Goal: Task Accomplishment & Management: Manage account settings

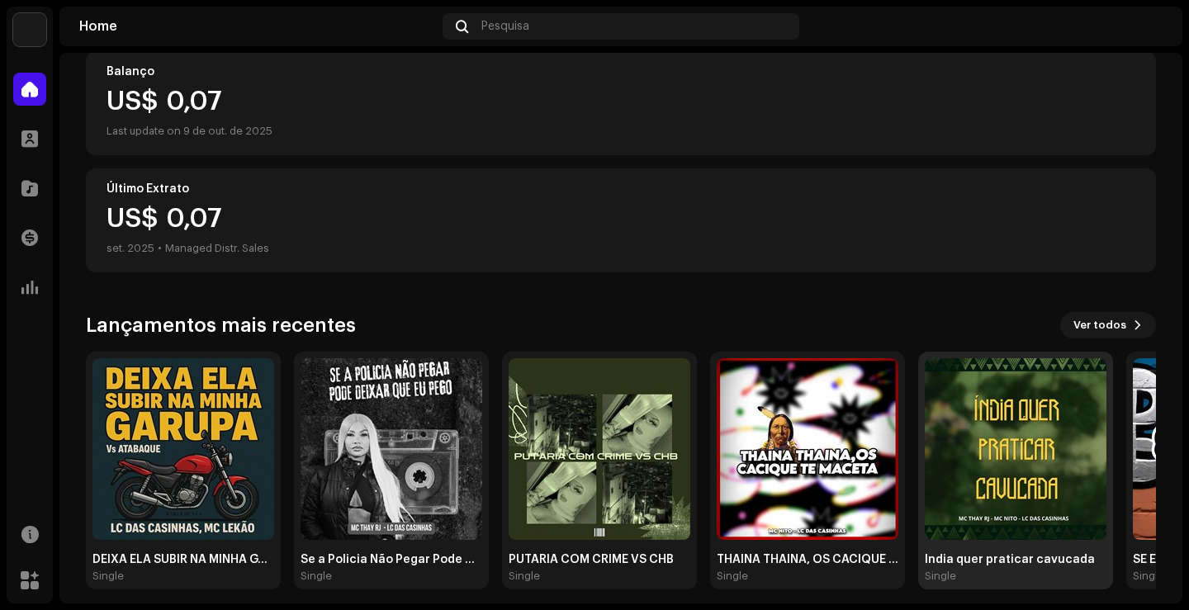
scroll to position [206, 0]
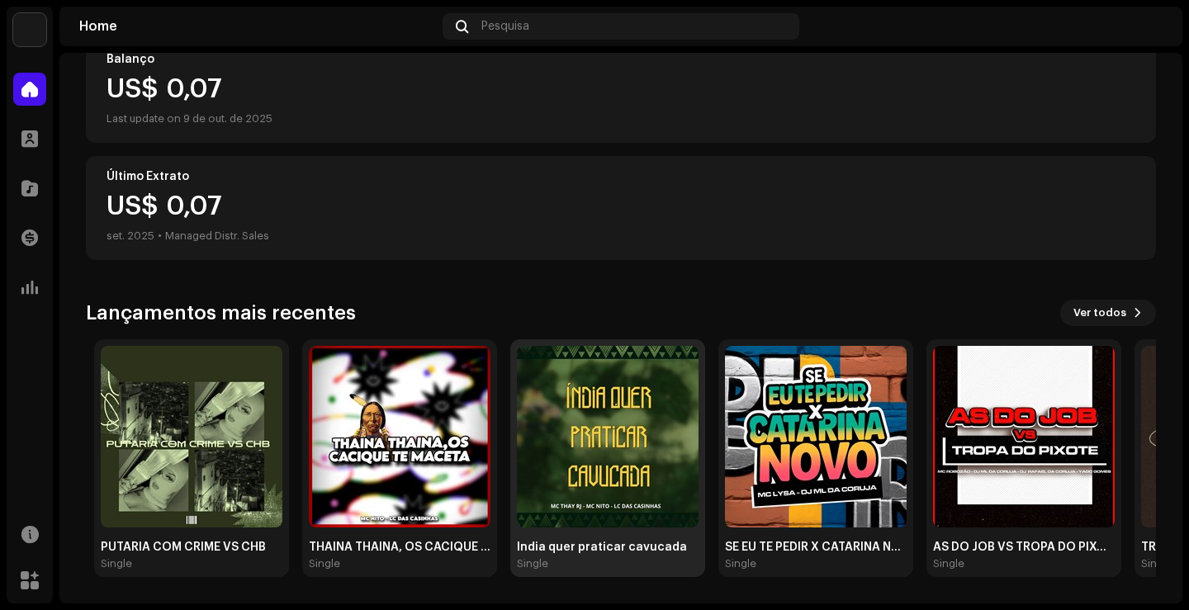
drag, startPoint x: 1034, startPoint y: 442, endPoint x: 589, endPoint y: 441, distance: 445.2
click at [589, 441] on img at bounding box center [608, 437] width 182 height 182
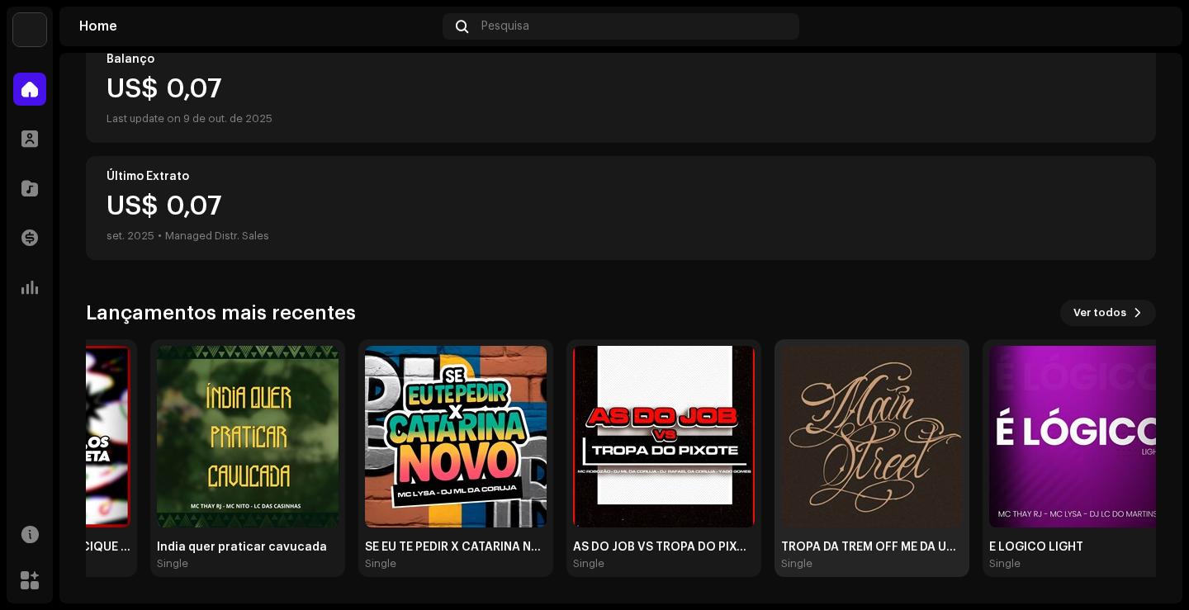
drag, startPoint x: 1130, startPoint y: 434, endPoint x: 777, endPoint y: 462, distance: 353.8
click at [777, 462] on div "TROPA DA TREM OFF ME DA UM LANÇA Single" at bounding box center [872, 458] width 195 height 238
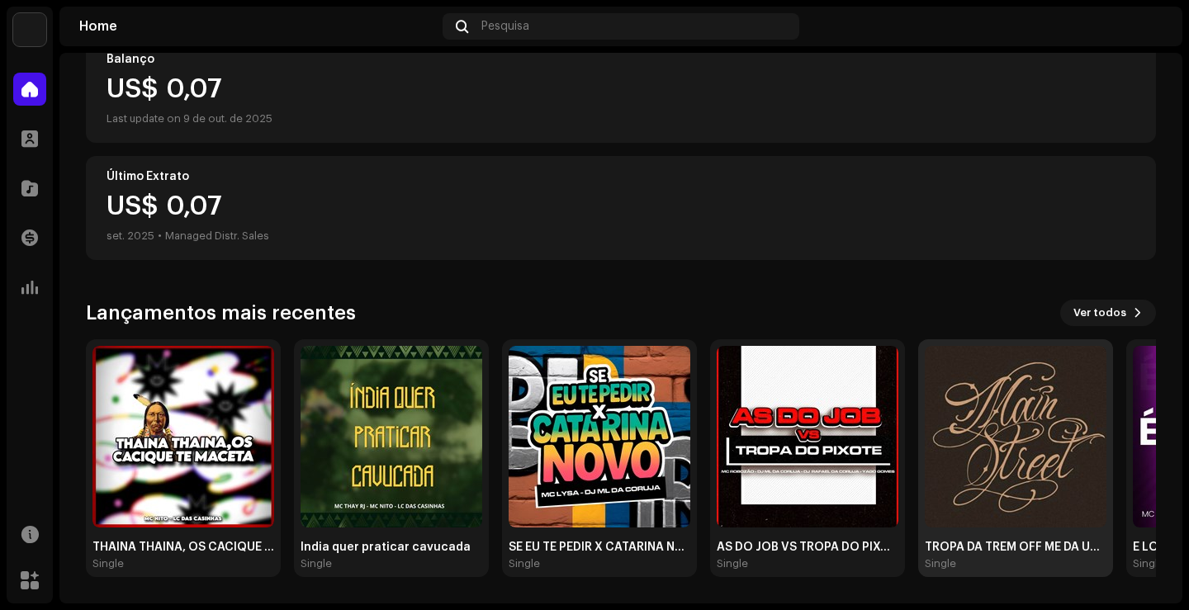
click at [989, 425] on img at bounding box center [1016, 437] width 182 height 182
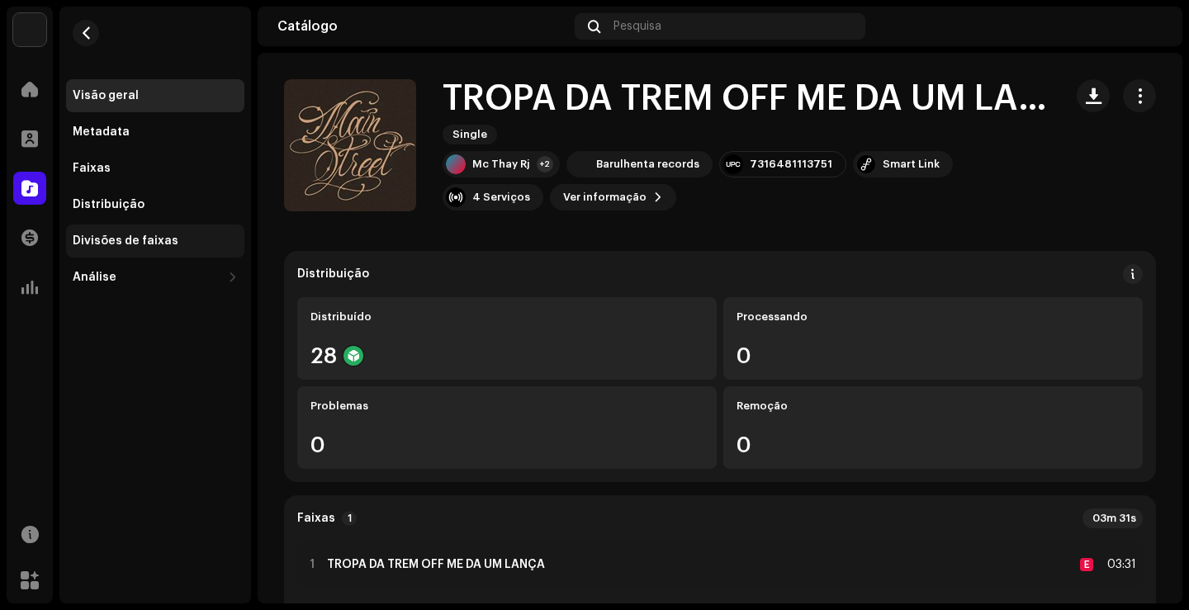
click at [172, 247] on div "Divisões de faixas" at bounding box center [155, 241] width 165 height 13
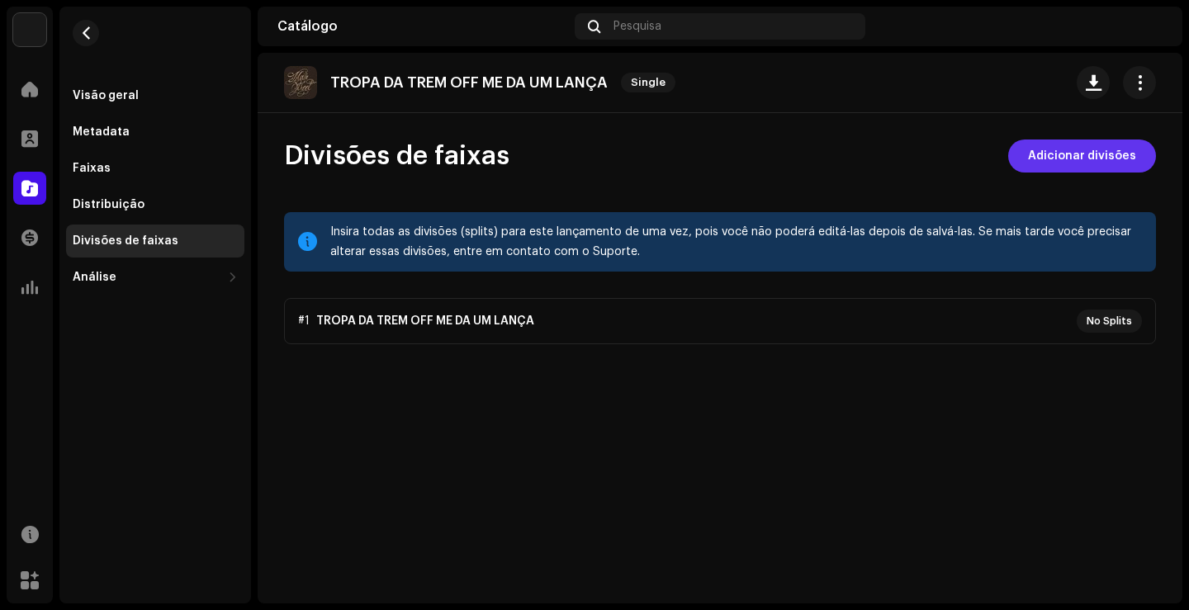
click at [1064, 145] on span "Adicionar divisões" at bounding box center [1082, 156] width 108 height 33
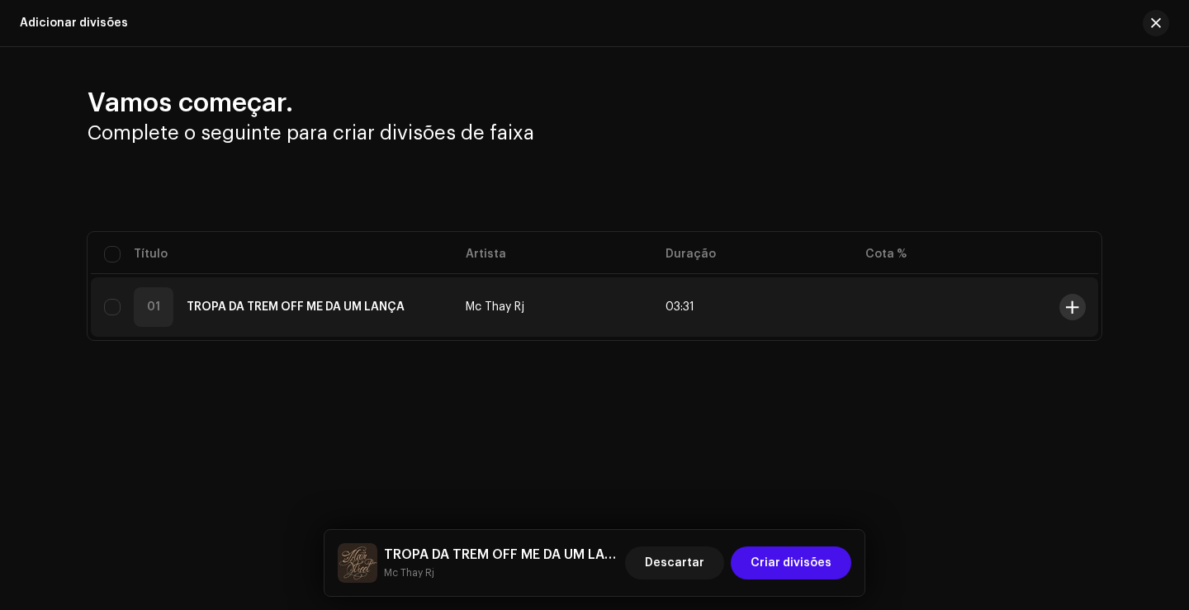
click at [1082, 311] on button at bounding box center [1073, 307] width 26 height 26
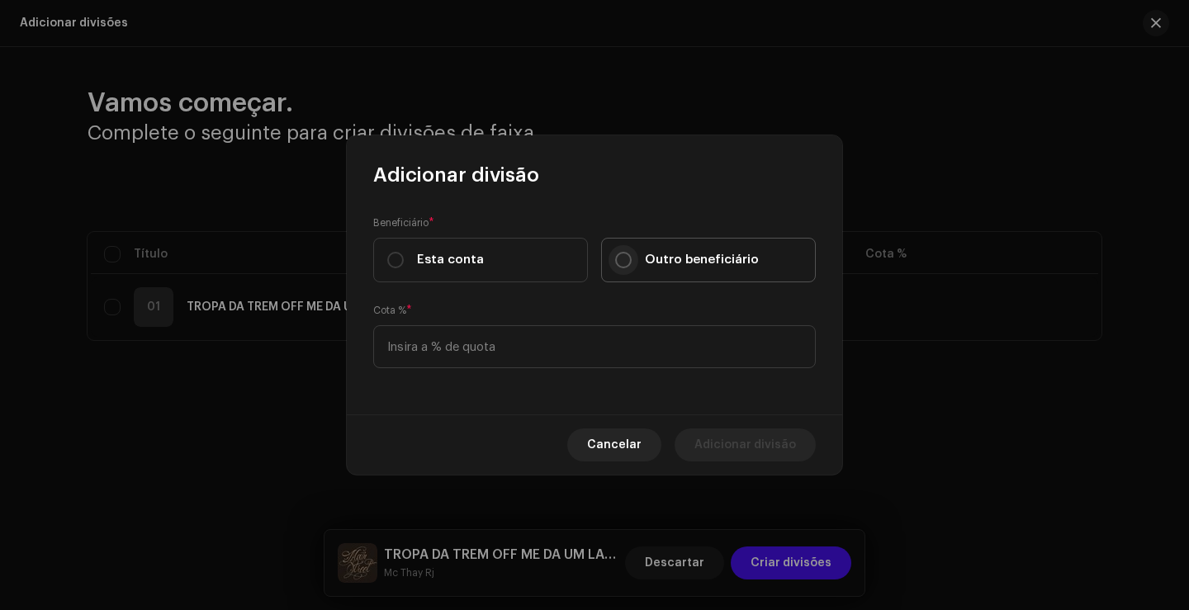
click at [622, 261] on input "Outro beneficiário" at bounding box center [623, 260] width 17 height 17
radio input "true"
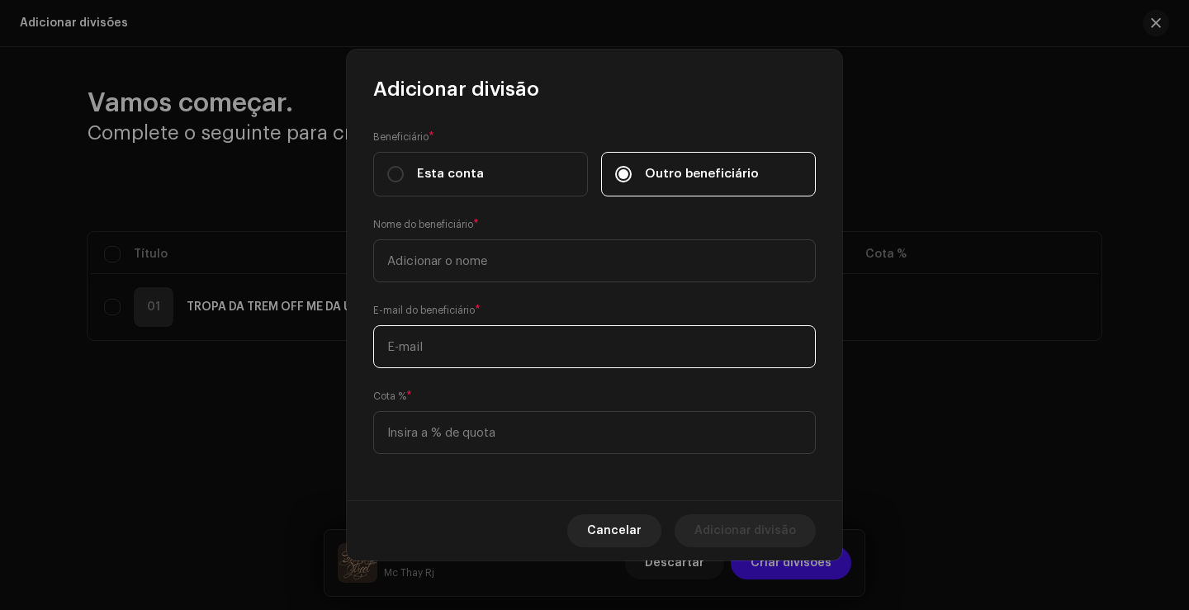
click at [567, 358] on input "text" at bounding box center [594, 346] width 443 height 43
paste input "[EMAIL_ADDRESS][DOMAIN_NAME]"
type input "[EMAIL_ADDRESS][DOMAIN_NAME]"
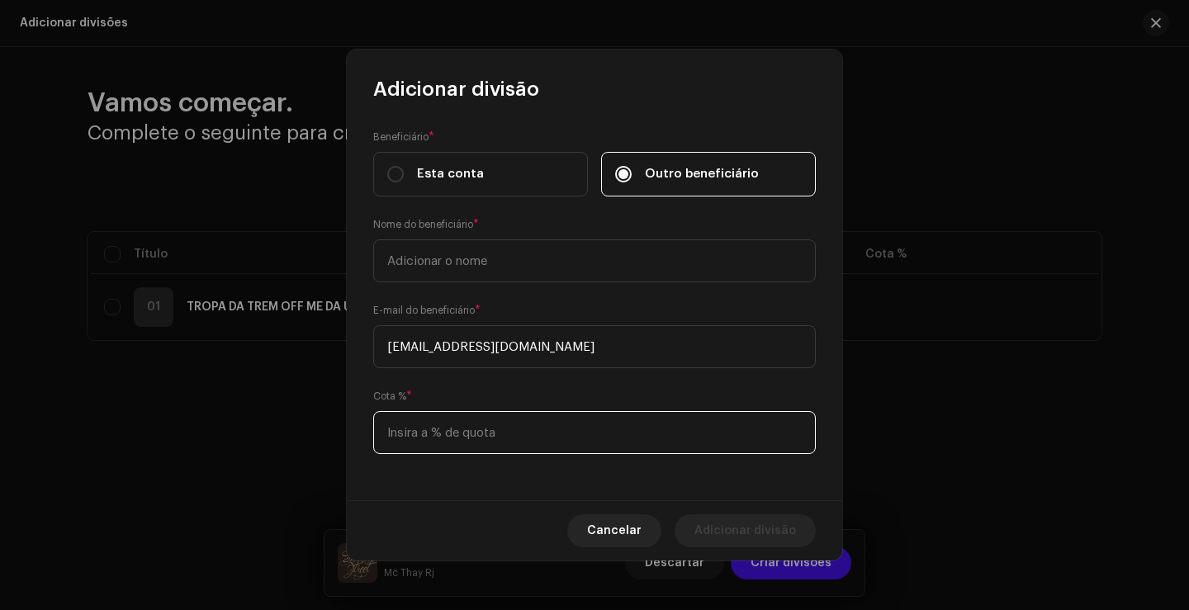
click at [572, 425] on input at bounding box center [594, 432] width 443 height 43
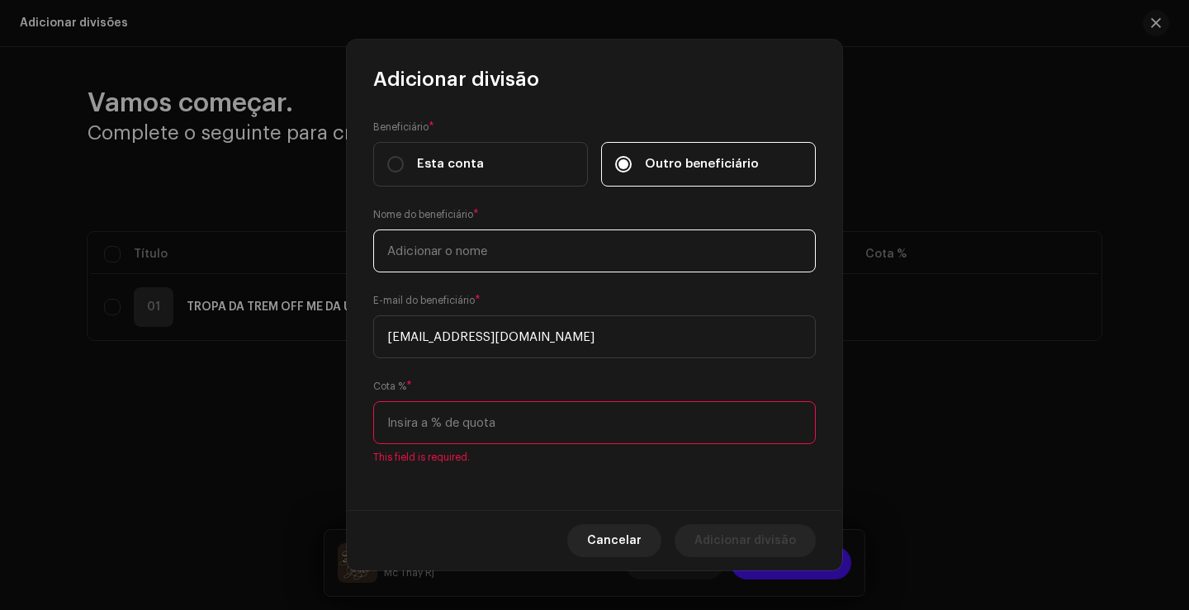
click at [465, 261] on input "text" at bounding box center [594, 251] width 443 height 43
type input "dj [PERSON_NAME]"
click at [486, 425] on input at bounding box center [594, 422] width 443 height 43
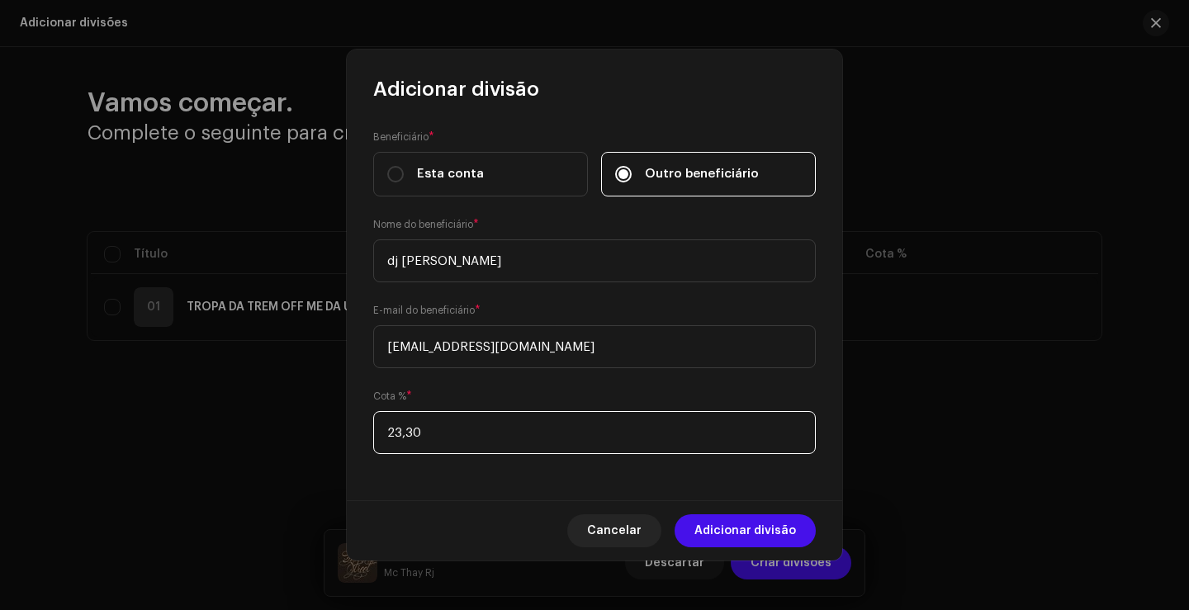
type input "23,33"
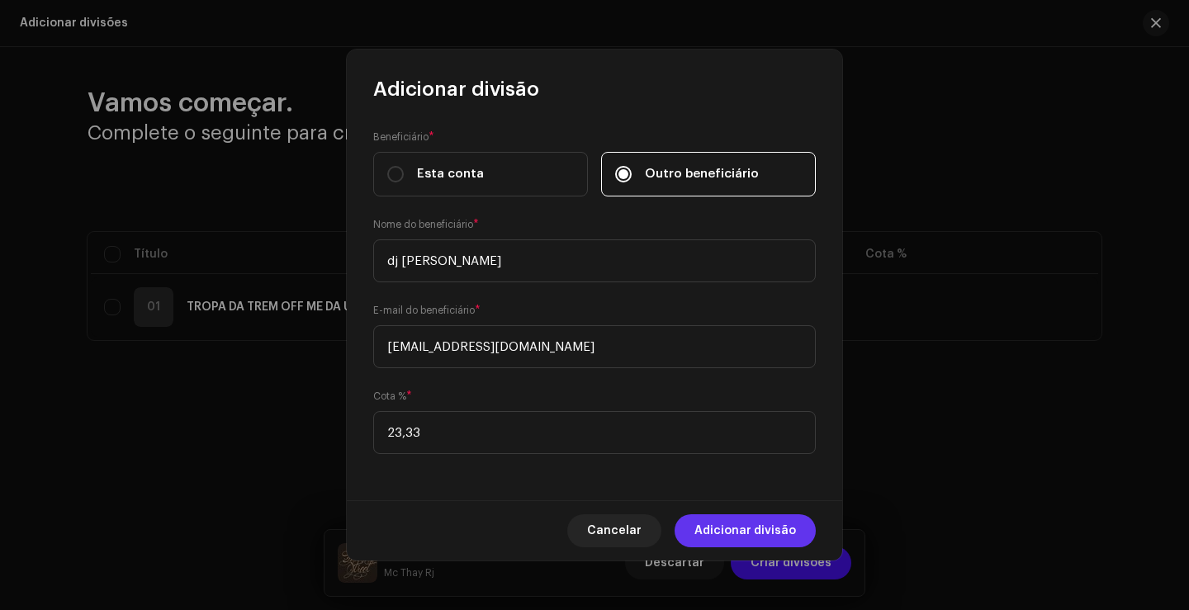
click at [750, 526] on span "Adicionar divisão" at bounding box center [746, 531] width 102 height 33
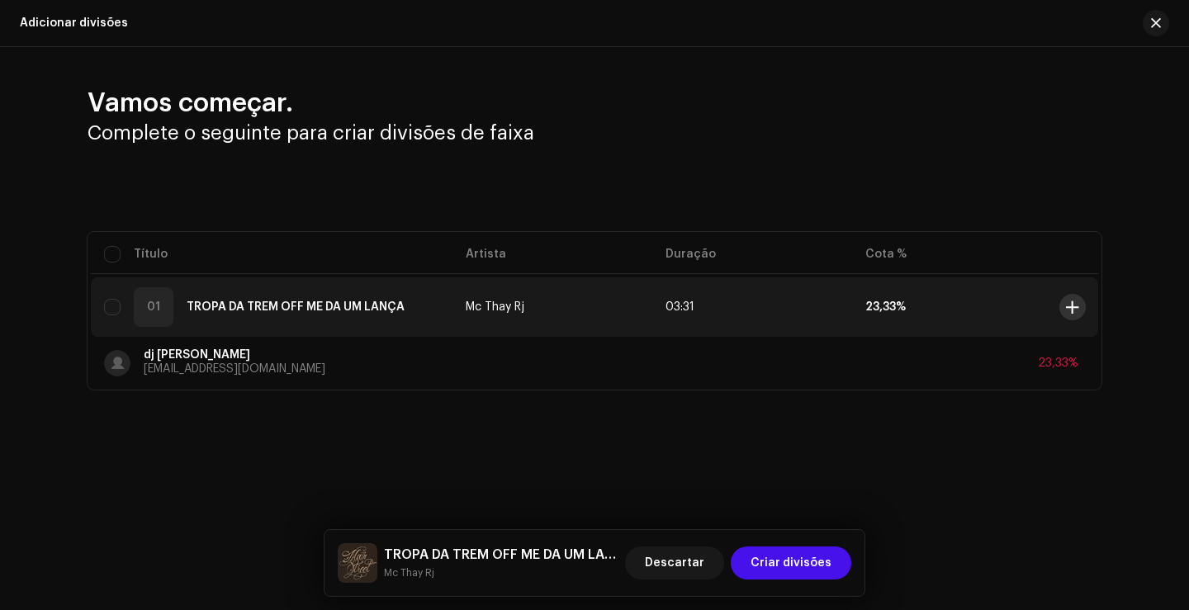
click at [1078, 313] on span at bounding box center [1072, 307] width 12 height 13
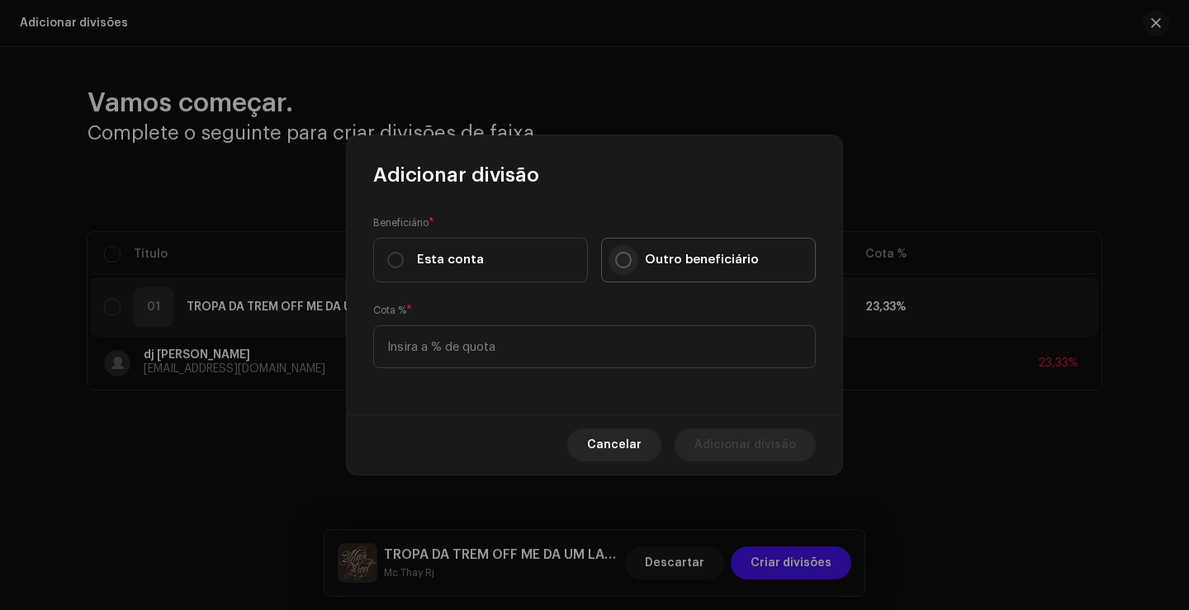
click at [624, 253] on input "Outro beneficiário" at bounding box center [623, 260] width 17 height 17
radio input "true"
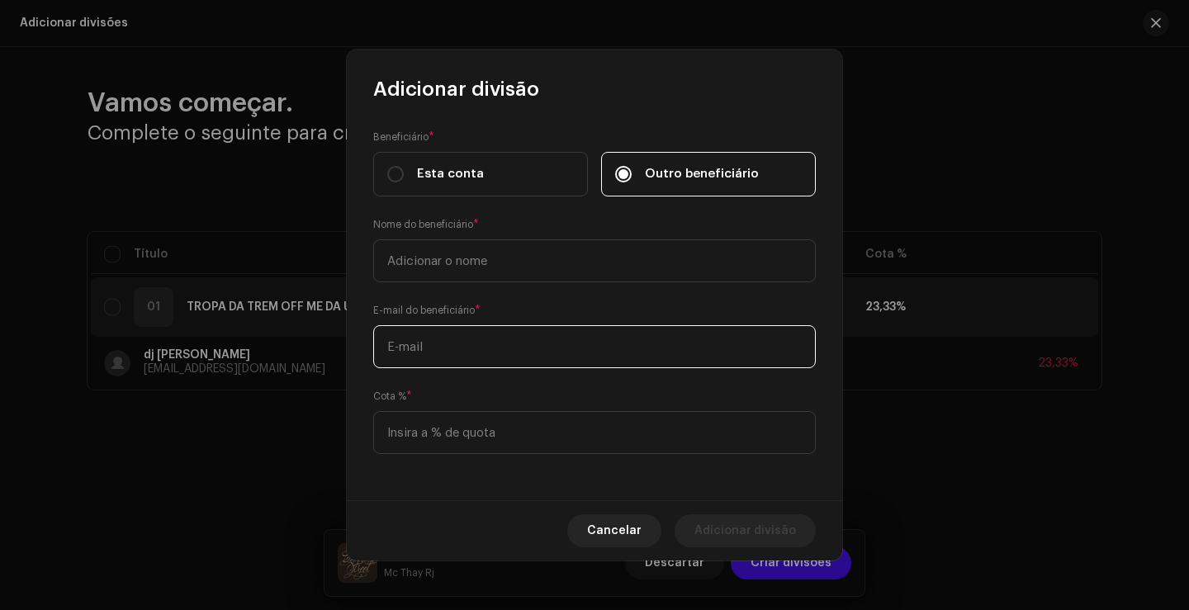
click at [442, 355] on input "text" at bounding box center [594, 346] width 443 height 43
paste input "[EMAIL_ADDRESS][DOMAIN_NAME]"
drag, startPoint x: 463, startPoint y: 346, endPoint x: 377, endPoint y: 347, distance: 85.9
click at [377, 347] on input "[EMAIL_ADDRESS][DOMAIN_NAME]" at bounding box center [594, 346] width 443 height 43
drag, startPoint x: 464, startPoint y: 349, endPoint x: 377, endPoint y: 344, distance: 87.7
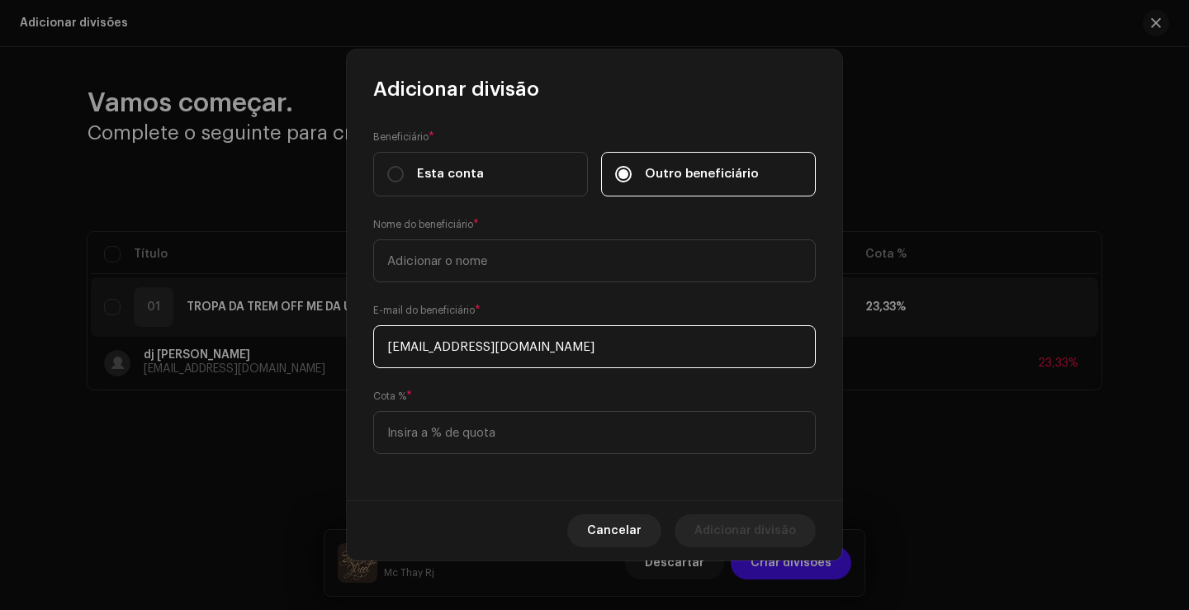
click at [377, 344] on input "[EMAIL_ADDRESS][DOMAIN_NAME]" at bounding box center [594, 346] width 443 height 43
type input "[EMAIL_ADDRESS][DOMAIN_NAME]"
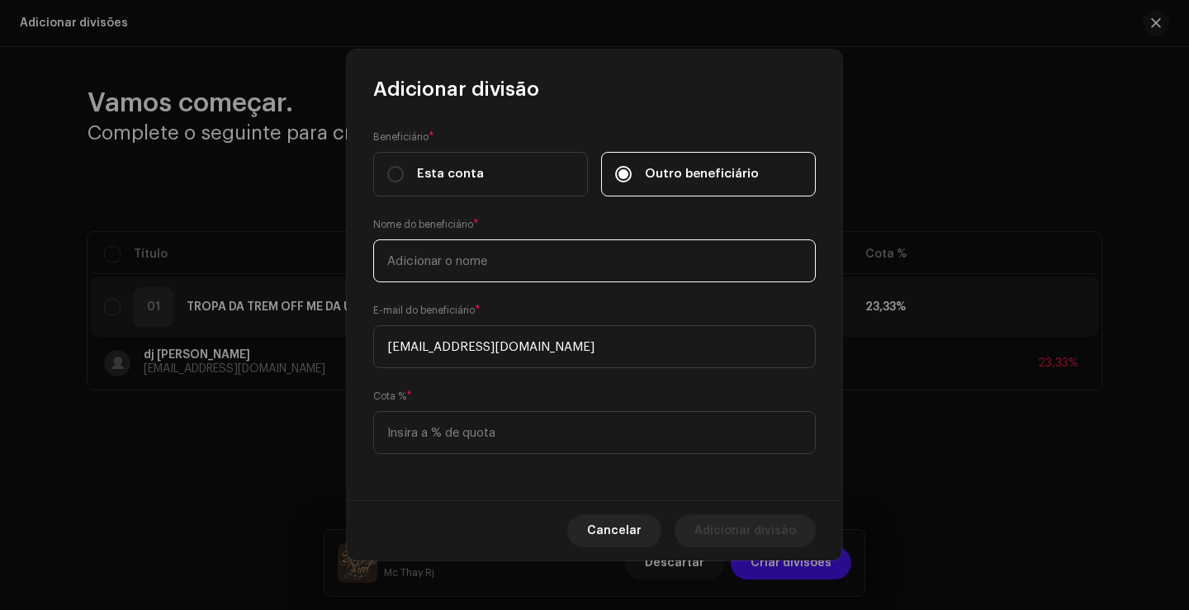
click at [446, 264] on input "text" at bounding box center [594, 261] width 443 height 43
paste input "royaltiesmnst"
type input "royaltiesmnst"
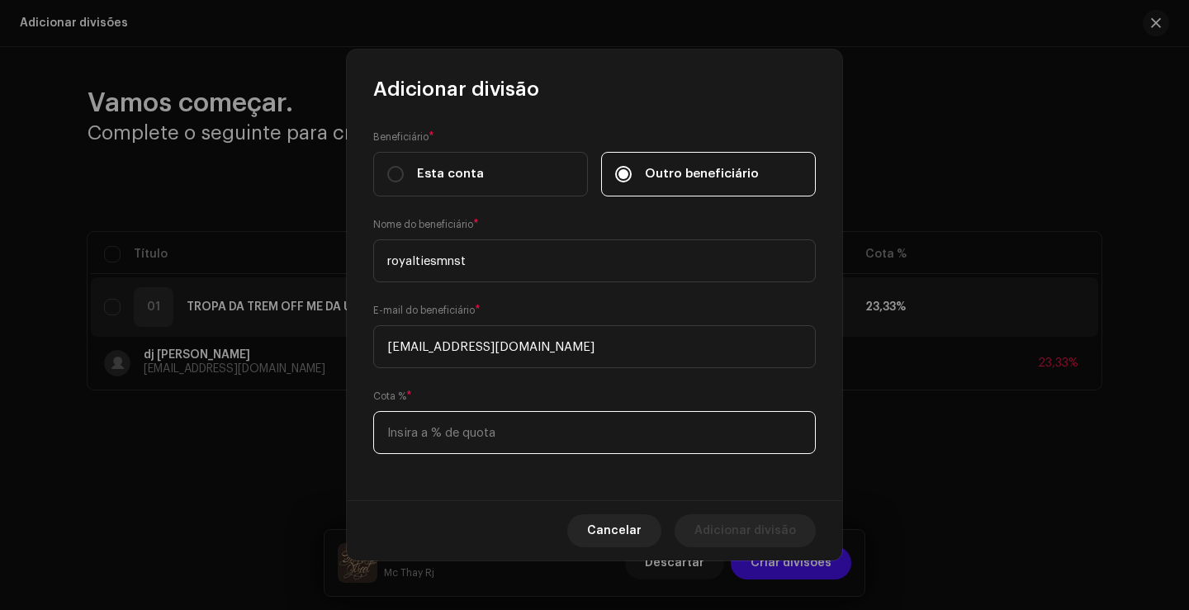
click at [486, 432] on input at bounding box center [594, 432] width 443 height 43
type input "10,00"
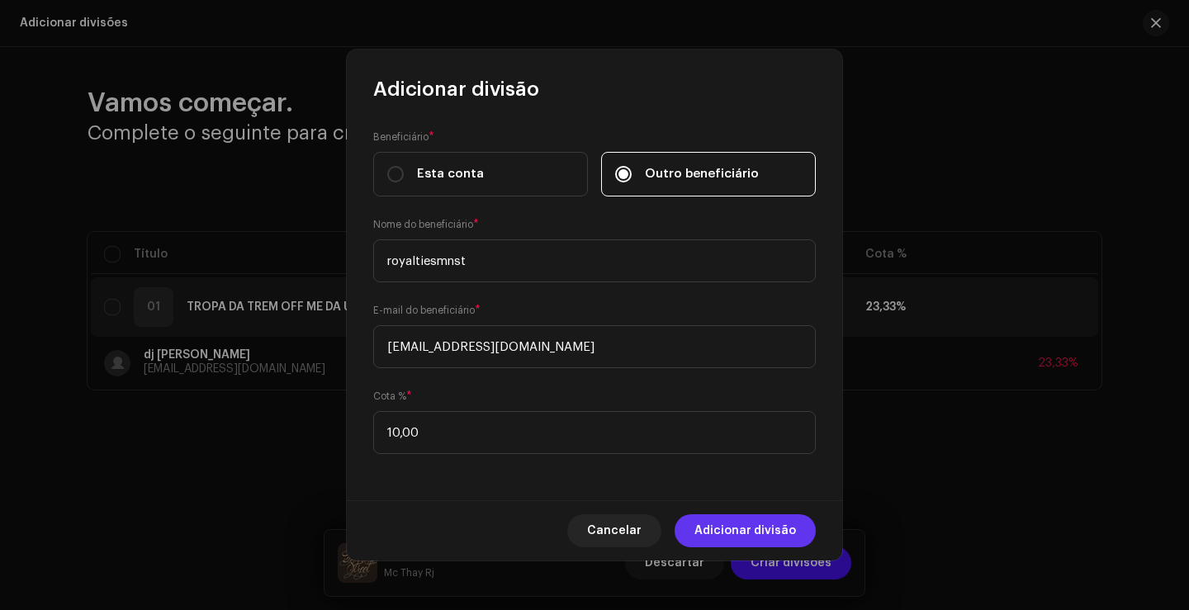
click at [766, 538] on span "Adicionar divisão" at bounding box center [746, 531] width 102 height 33
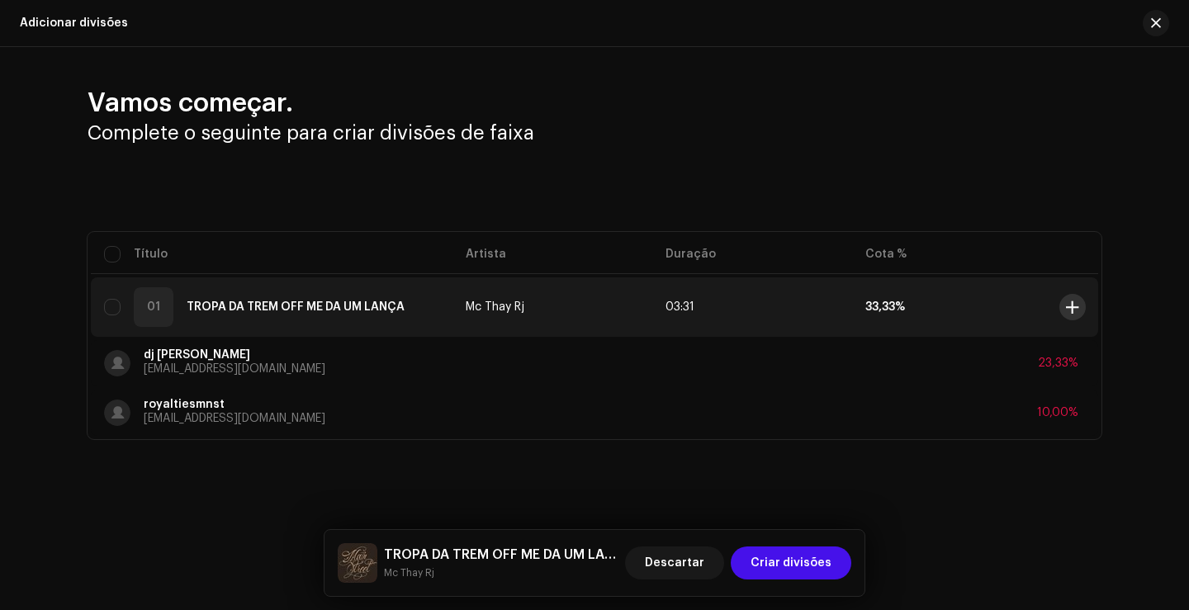
click at [1067, 306] on span at bounding box center [1072, 307] width 12 height 13
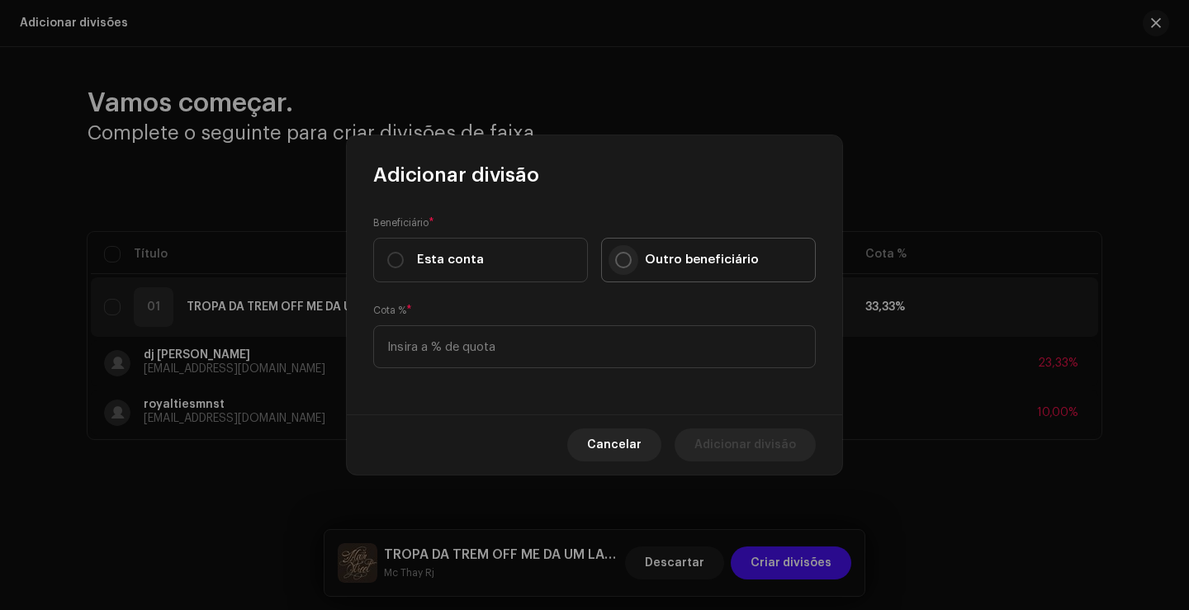
click at [615, 267] on p-radiobutton at bounding box center [623, 260] width 17 height 17
click at [615, 267] on input "Outro beneficiário" at bounding box center [623, 260] width 17 height 17
radio input "true"
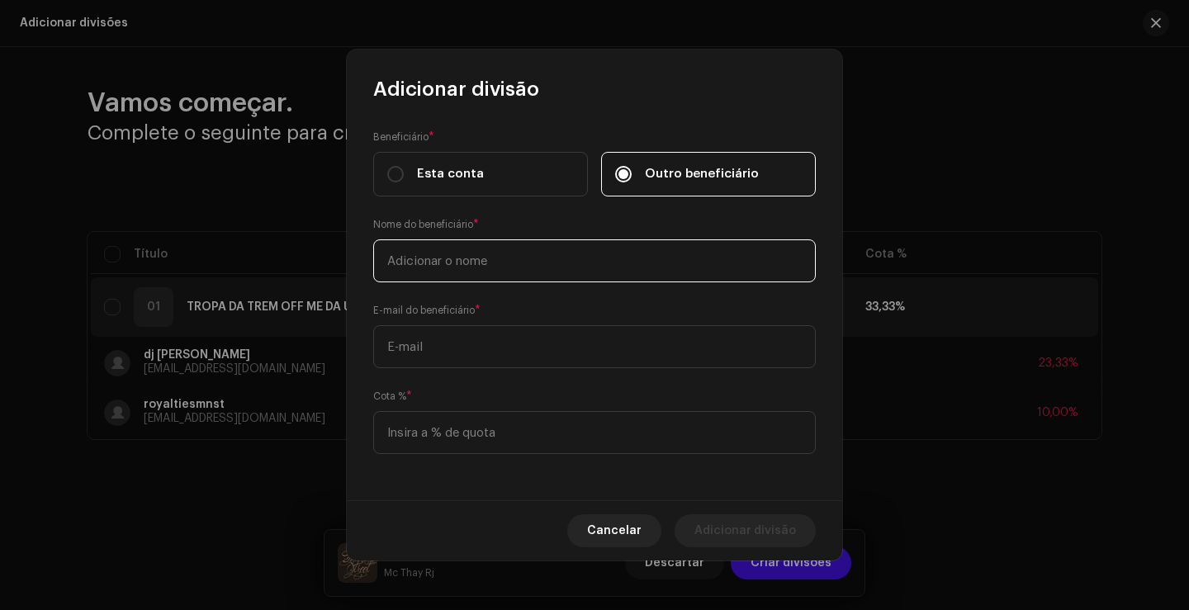
click at [478, 273] on input "text" at bounding box center [594, 261] width 443 height 43
type input "[PERSON_NAME]"
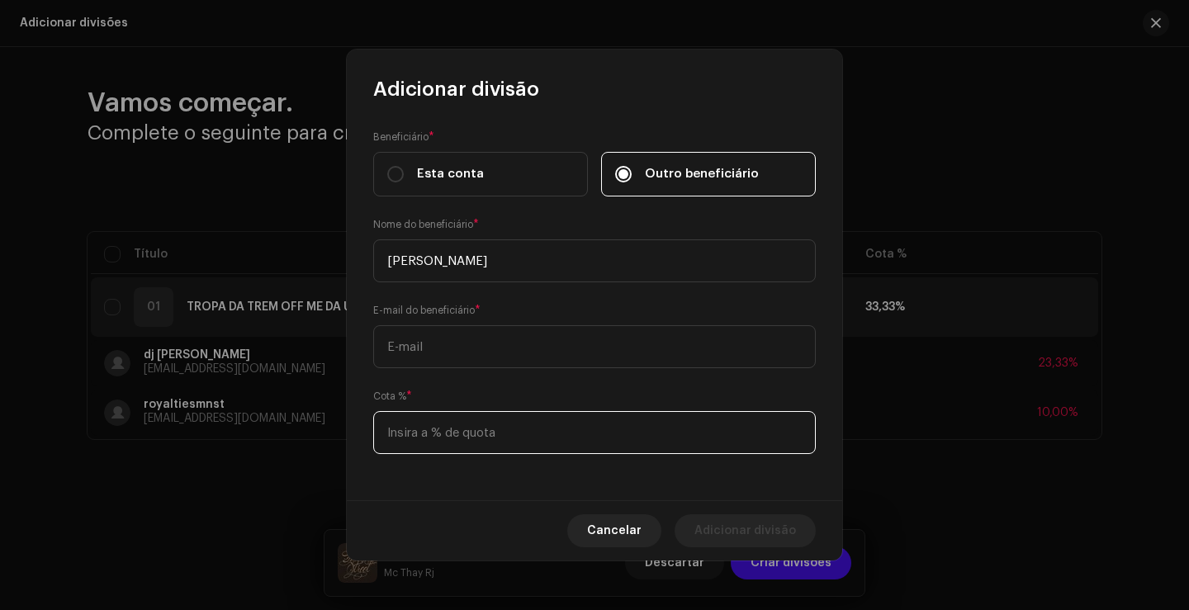
click at [513, 434] on input at bounding box center [594, 432] width 443 height 43
type input "33,33"
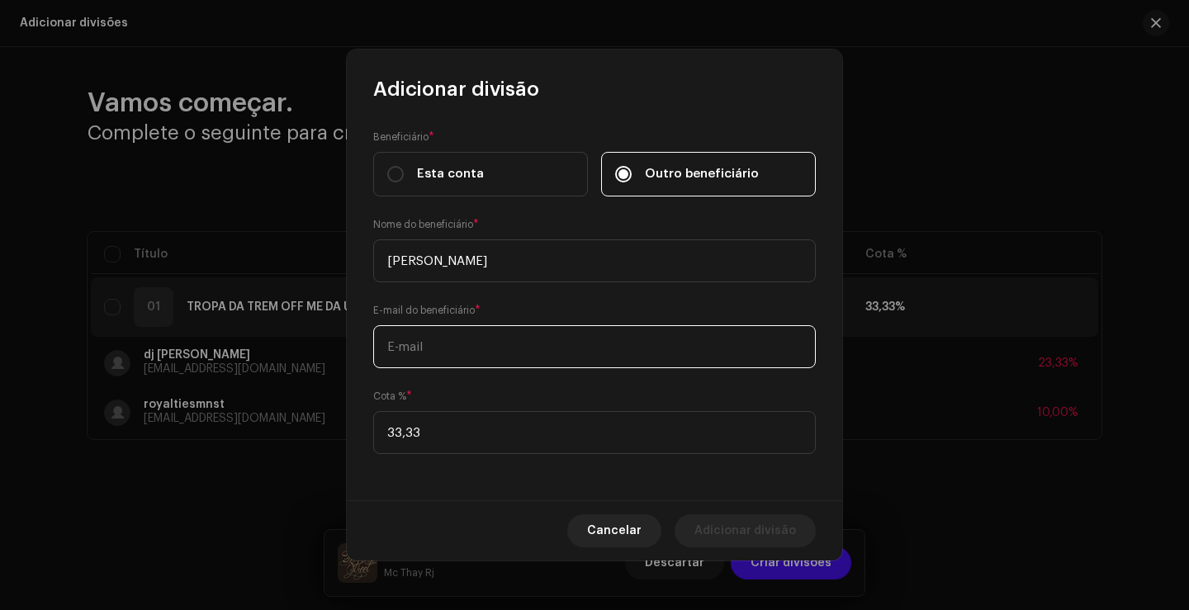
click at [471, 349] on input "text" at bounding box center [594, 346] width 443 height 43
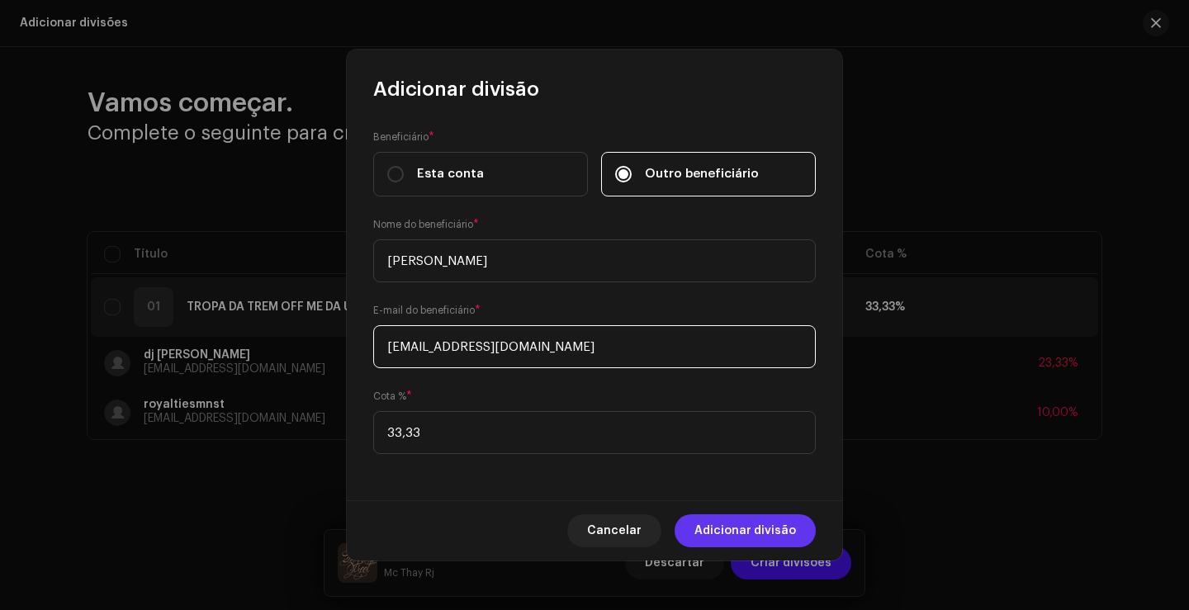
type input "[EMAIL_ADDRESS][DOMAIN_NAME]"
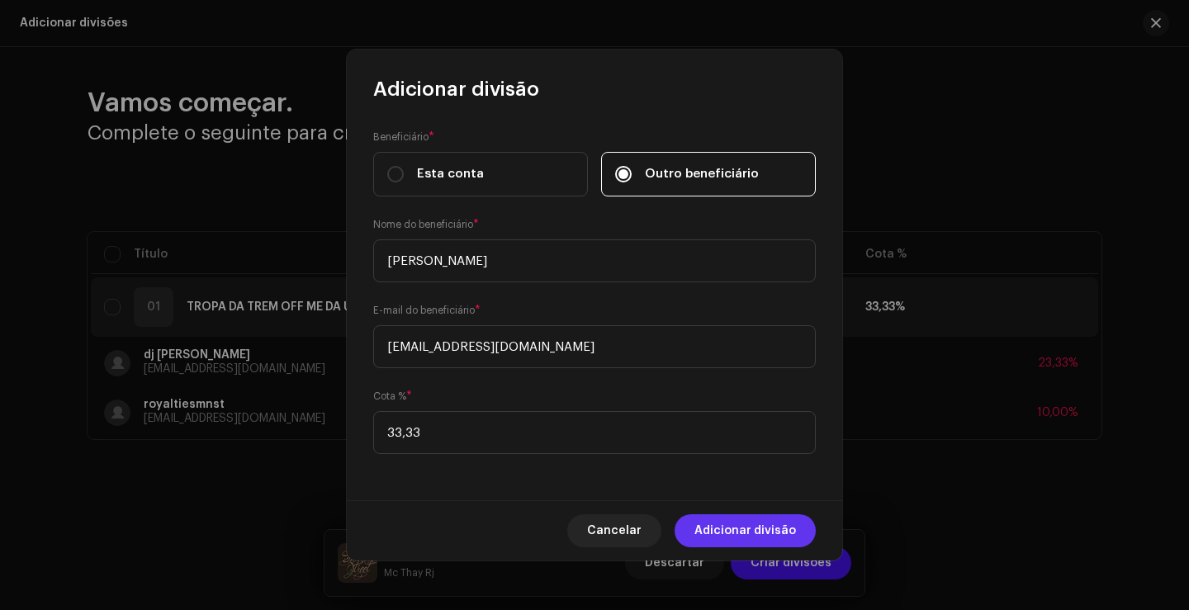
click at [755, 536] on span "Adicionar divisão" at bounding box center [746, 531] width 102 height 33
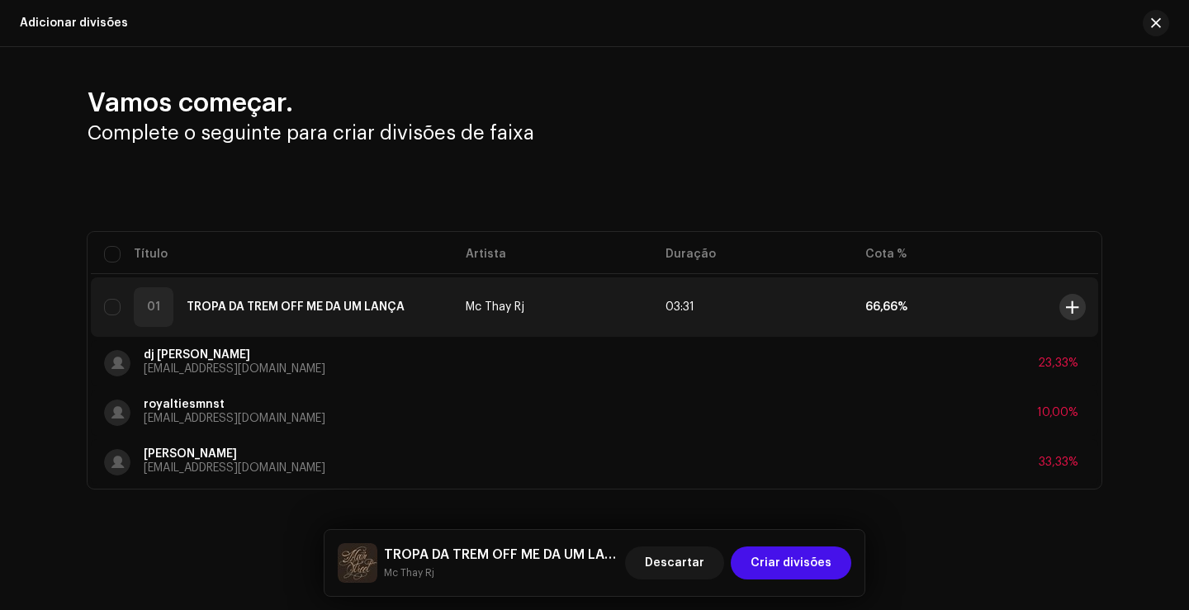
click at [1069, 313] on span at bounding box center [1072, 307] width 12 height 13
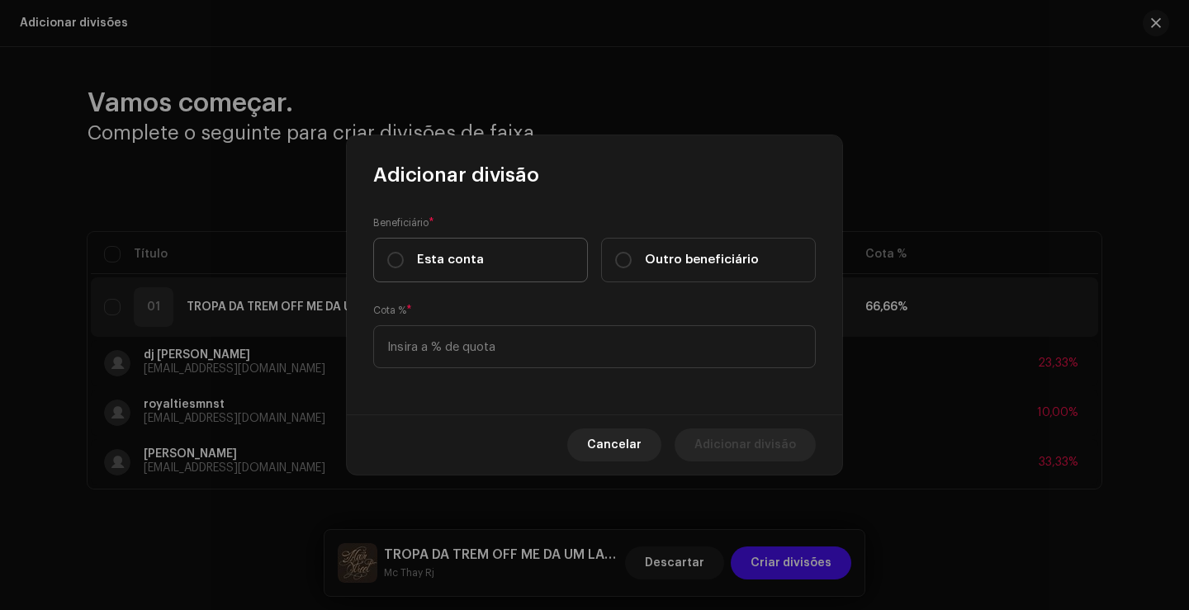
click at [387, 259] on label "Esta conta" at bounding box center [480, 260] width 215 height 45
click at [387, 259] on input "Esta conta" at bounding box center [395, 260] width 17 height 17
radio input "true"
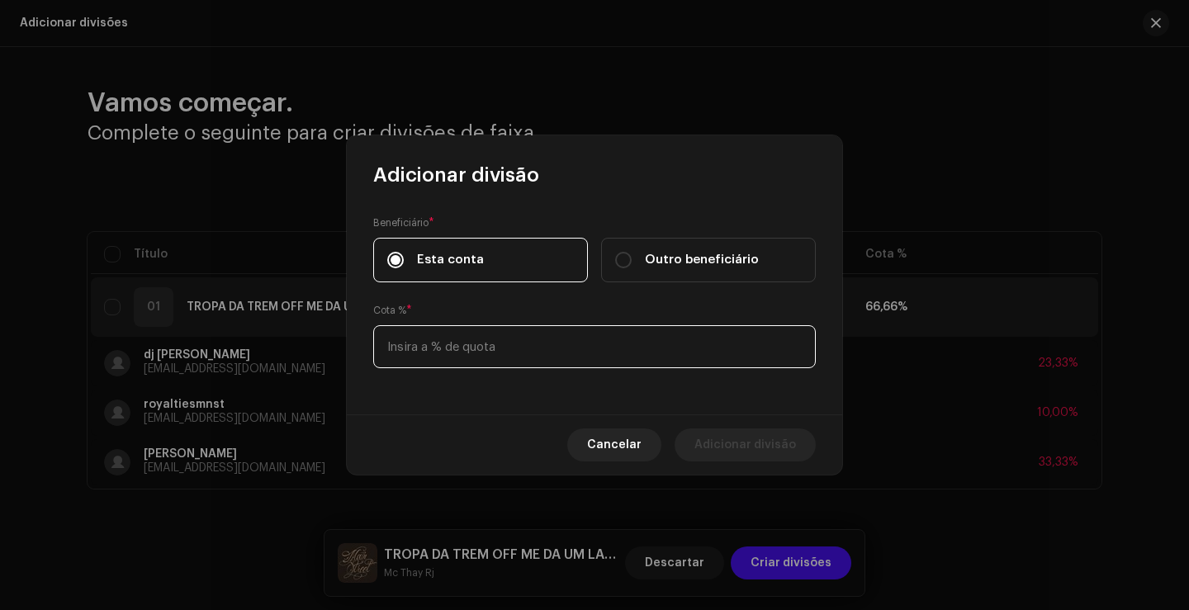
click at [502, 344] on input at bounding box center [594, 346] width 443 height 43
type input "33,33"
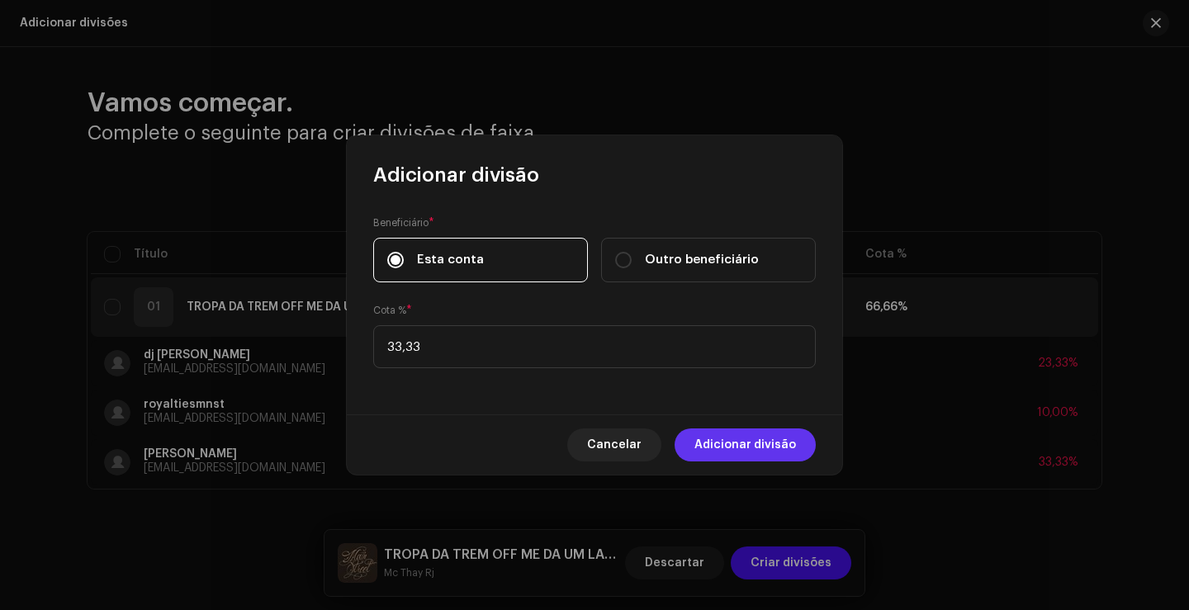
click at [767, 453] on span "Adicionar divisão" at bounding box center [746, 445] width 102 height 33
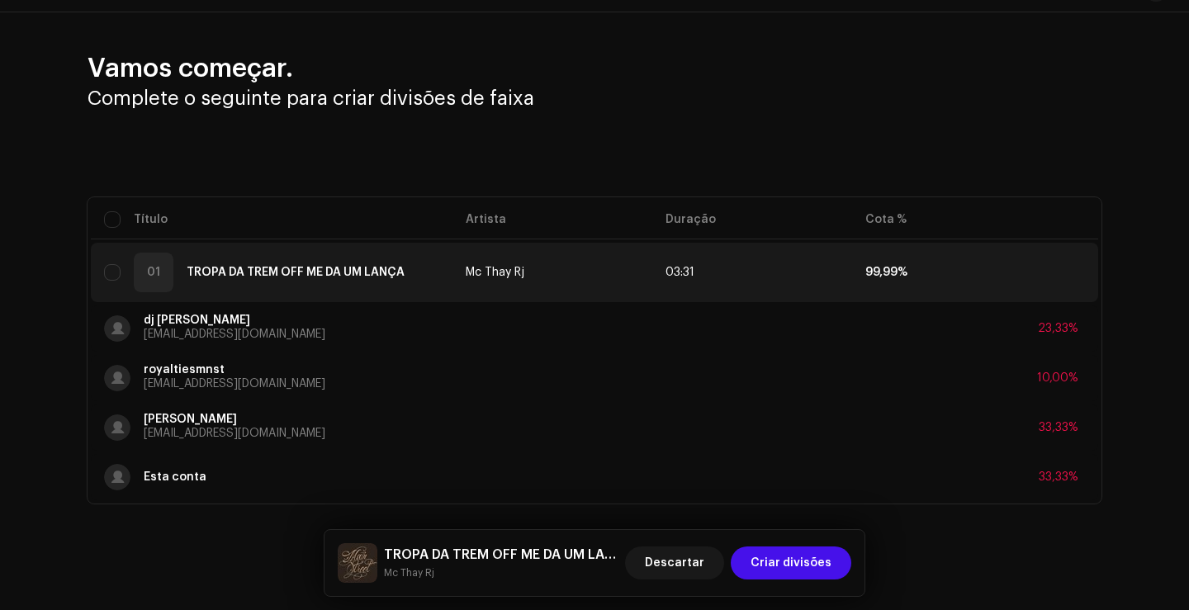
scroll to position [57, 0]
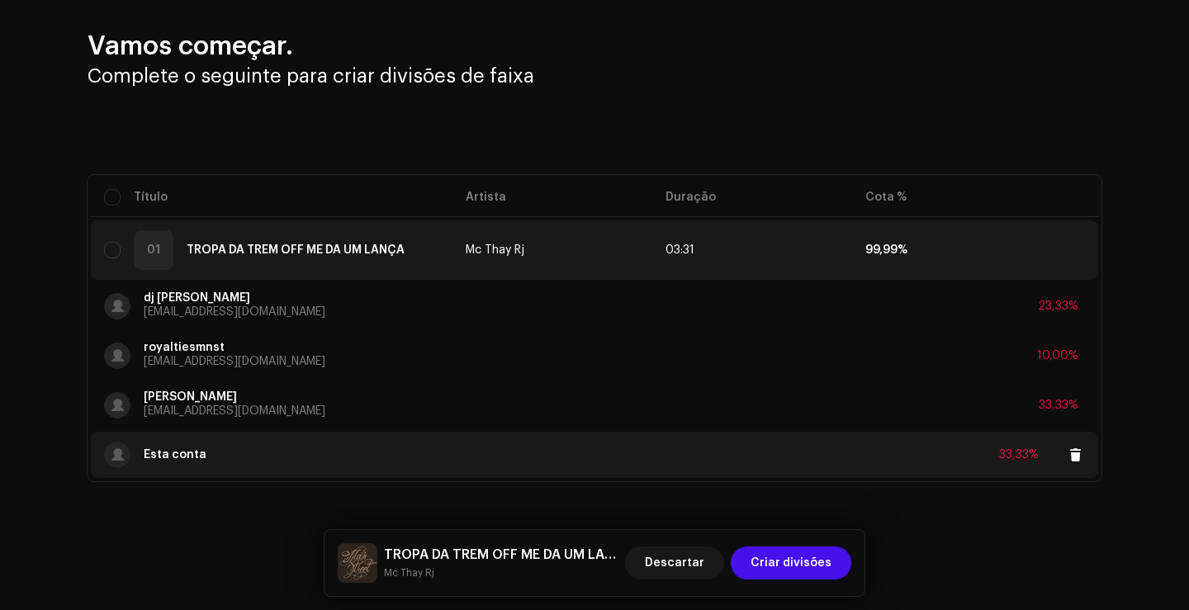
click at [1019, 459] on div "33,33%" at bounding box center [1019, 455] width 40 height 12
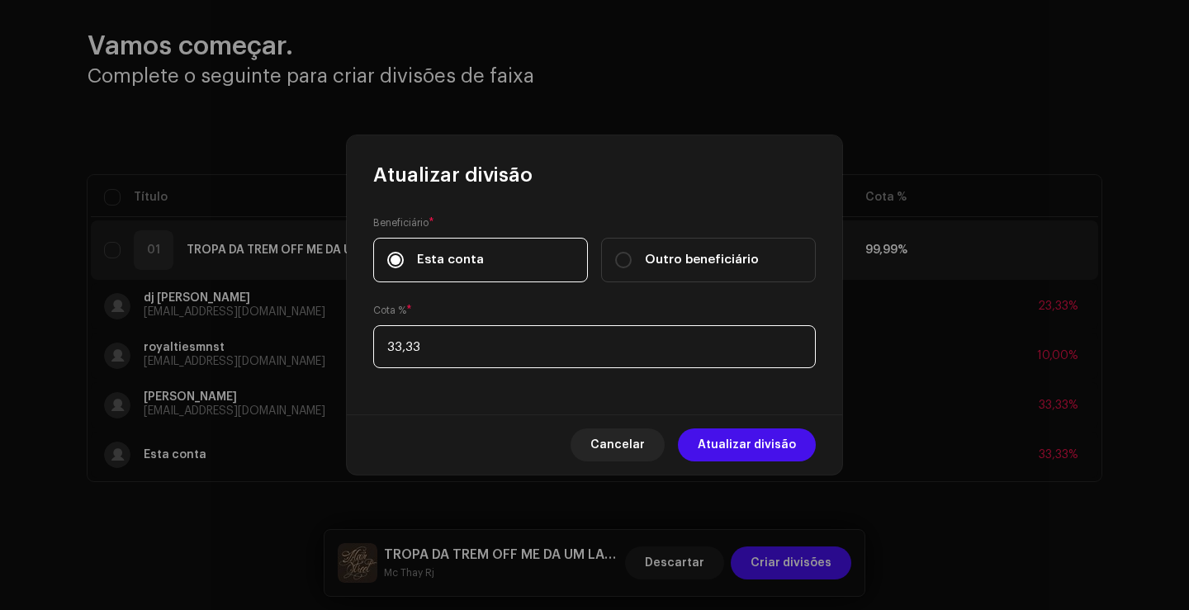
click at [523, 356] on input "33,33" at bounding box center [594, 346] width 443 height 43
type input "33,34"
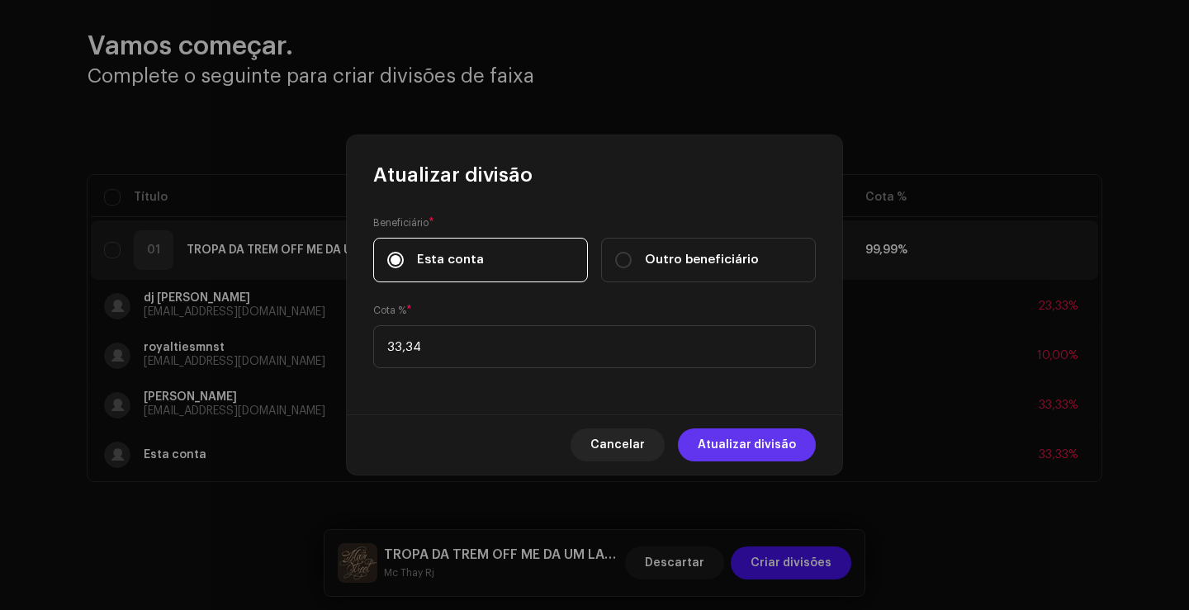
click at [746, 448] on span "Atualizar divisão" at bounding box center [747, 445] width 98 height 33
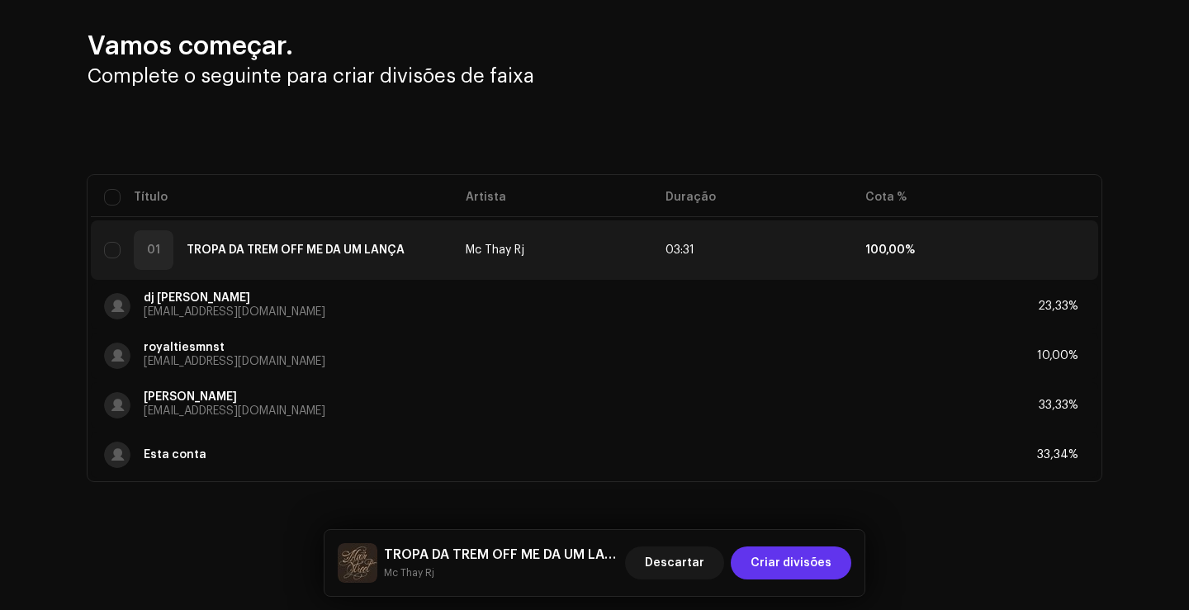
click at [826, 562] on span "Criar divisões" at bounding box center [791, 563] width 81 height 33
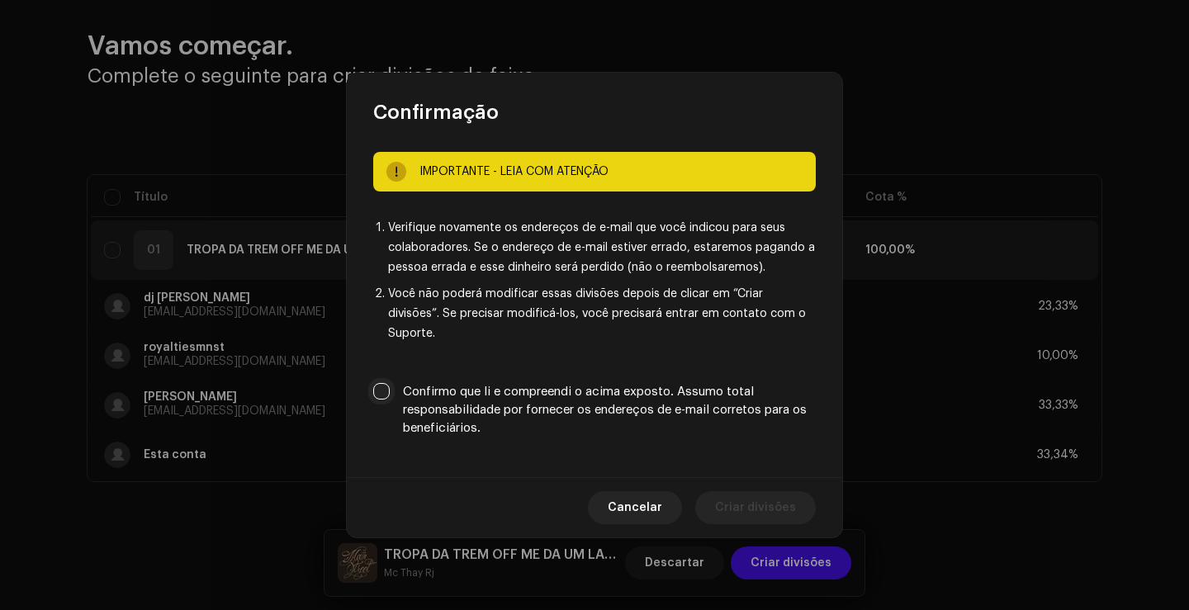
click at [382, 387] on input "Confirmo que li e compreendi o acima exposto. Assumo total responsabilidade por…" at bounding box center [381, 391] width 17 height 17
checkbox input "true"
click at [787, 505] on span "Criar divisões" at bounding box center [755, 507] width 81 height 33
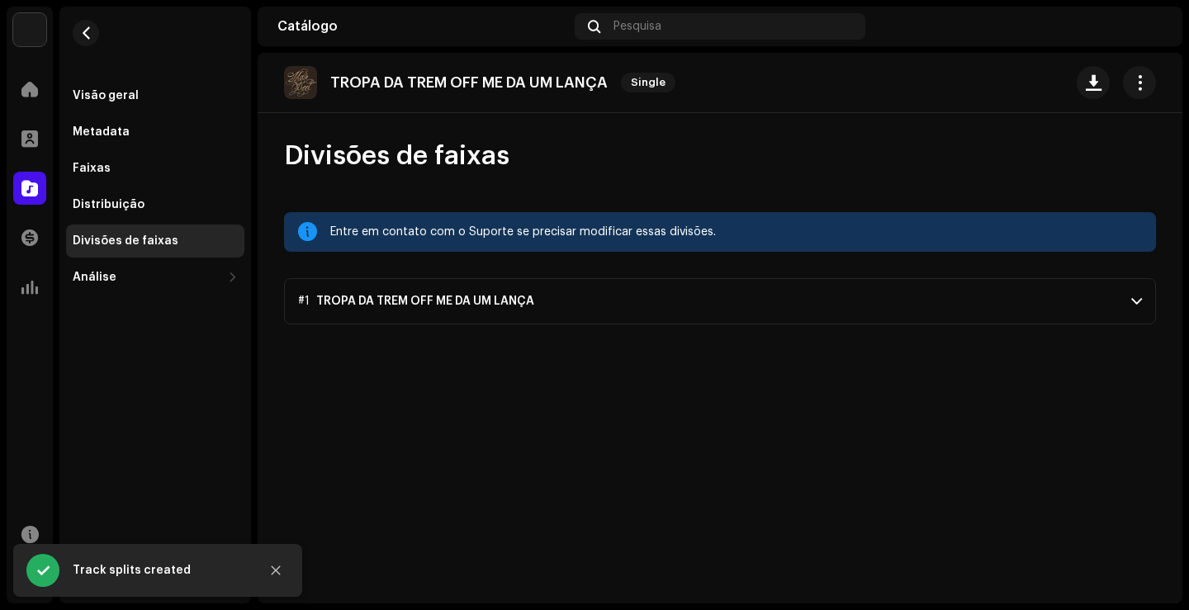
click at [964, 307] on p-accordion-header "#1 TROPA DA TREM OFF ME DA UM LANÇA" at bounding box center [720, 301] width 872 height 46
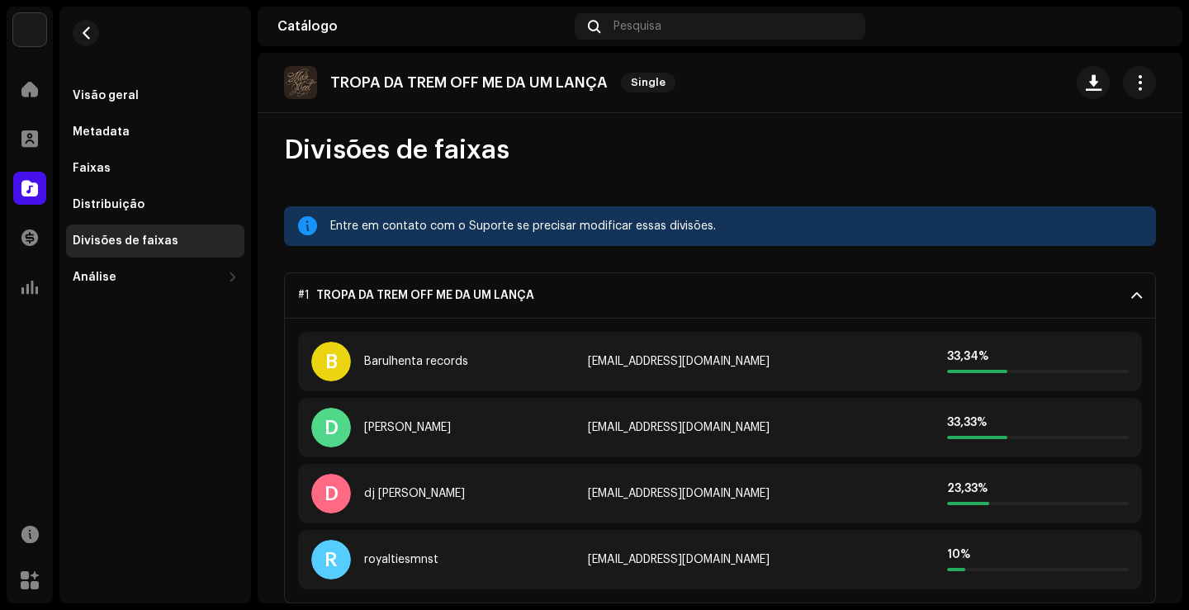
scroll to position [0, 0]
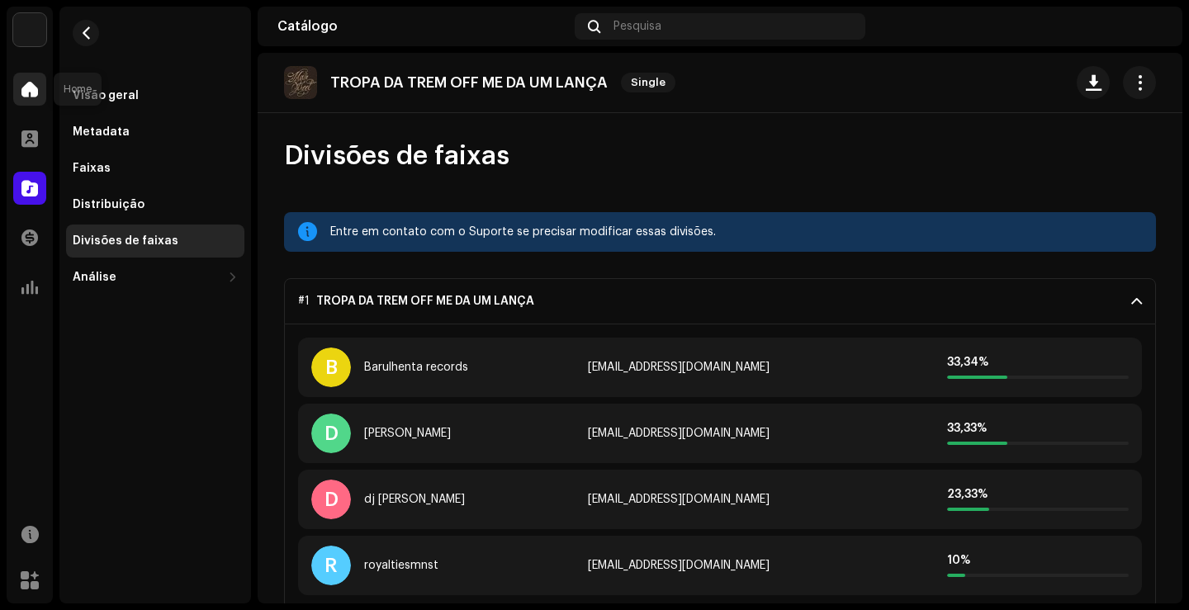
click at [36, 90] on span at bounding box center [29, 89] width 17 height 13
